Goal: Navigation & Orientation: Find specific page/section

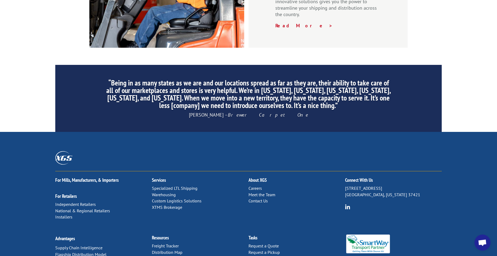
scroll to position [806, 0]
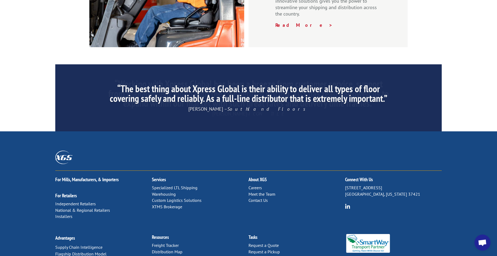
click at [163, 192] on link "Warehousing" at bounding box center [164, 194] width 24 height 5
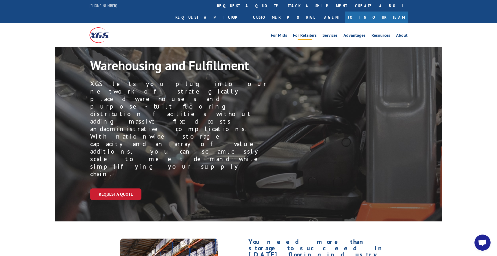
click at [309, 33] on link "For Retailers" at bounding box center [305, 36] width 24 height 6
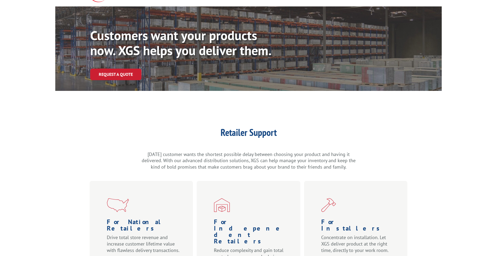
scroll to position [137, 0]
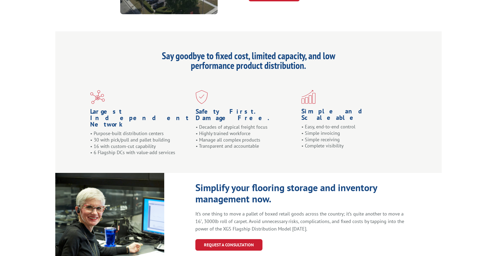
scroll to position [438, 0]
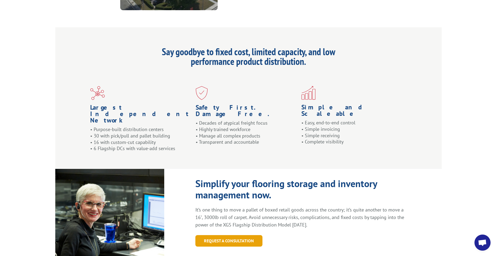
click at [225, 235] on link "REQUEST A CONSULTATION" at bounding box center [228, 241] width 67 height 12
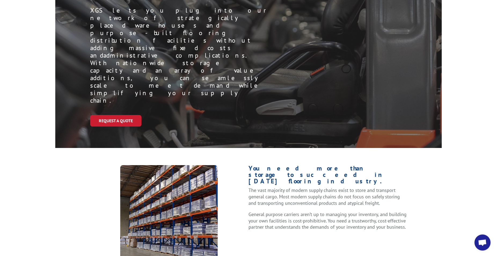
scroll to position [0, 0]
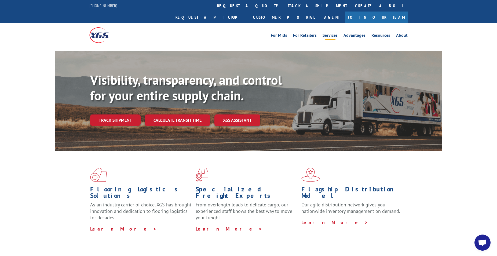
click at [335, 33] on link "Services" at bounding box center [330, 36] width 15 height 6
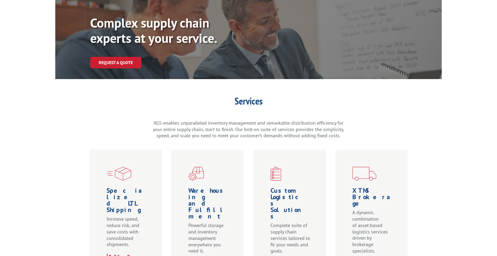
scroll to position [55, 0]
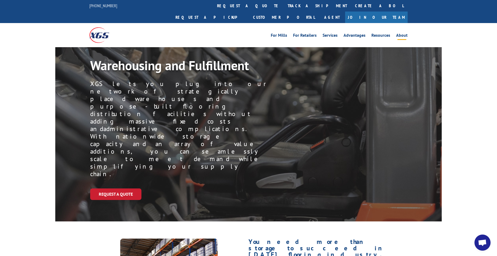
click at [399, 33] on link "About" at bounding box center [402, 36] width 12 height 6
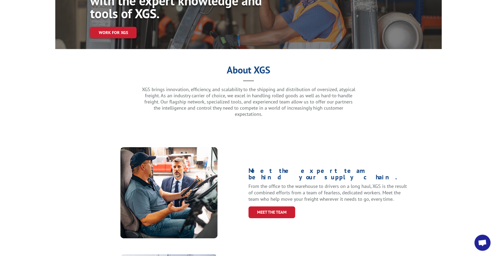
scroll to position [110, 0]
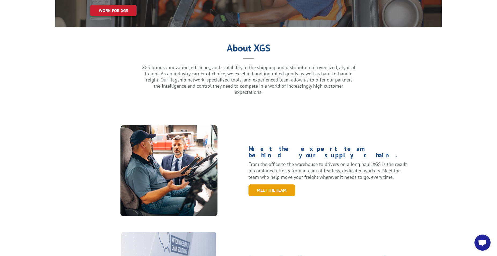
click at [271, 185] on link "Meet the Team" at bounding box center [272, 191] width 47 height 12
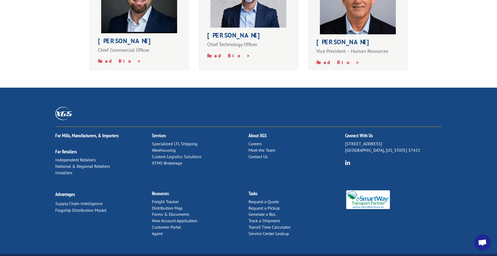
scroll to position [364, 0]
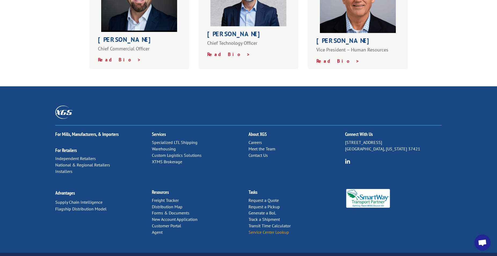
click at [265, 230] on link "Service Center Lookup" at bounding box center [269, 232] width 41 height 5
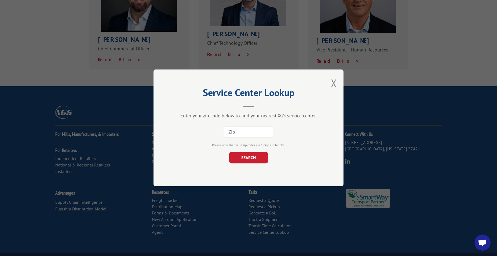
drag, startPoint x: 243, startPoint y: 132, endPoint x: 242, endPoint y: 137, distance: 5.7
click at [242, 138] on div at bounding box center [248, 132] width 49 height 12
click at [243, 135] on input at bounding box center [248, 132] width 49 height 11
type input "92801"
click at [250, 158] on button "SEARCH" at bounding box center [248, 157] width 39 height 11
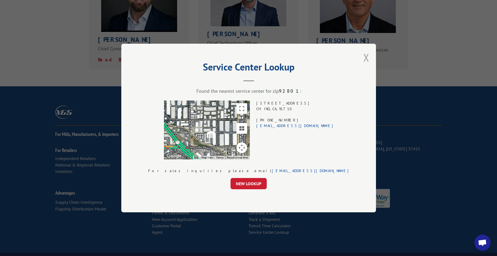
click at [363, 59] on button "Close modal" at bounding box center [366, 57] width 6 height 14
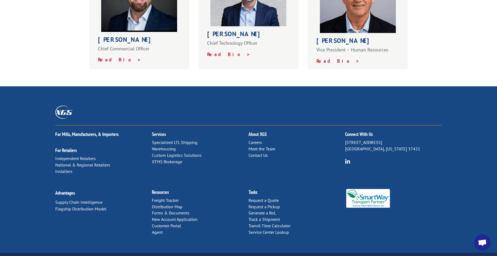
scroll to position [227, 0]
